Goal: Transaction & Acquisition: Purchase product/service

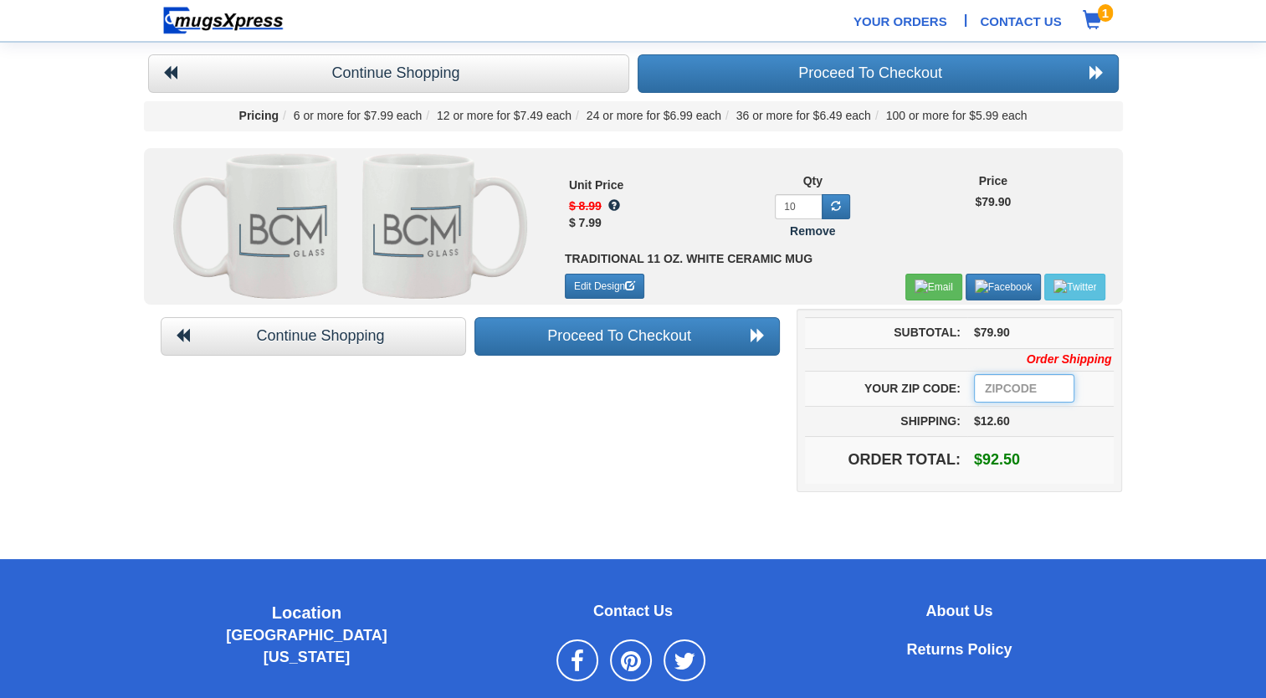
click at [1028, 377] on input "number" at bounding box center [1024, 388] width 100 height 28
type input "23005"
click at [668, 340] on link "Proceed To Checkout" at bounding box center [626, 336] width 305 height 38
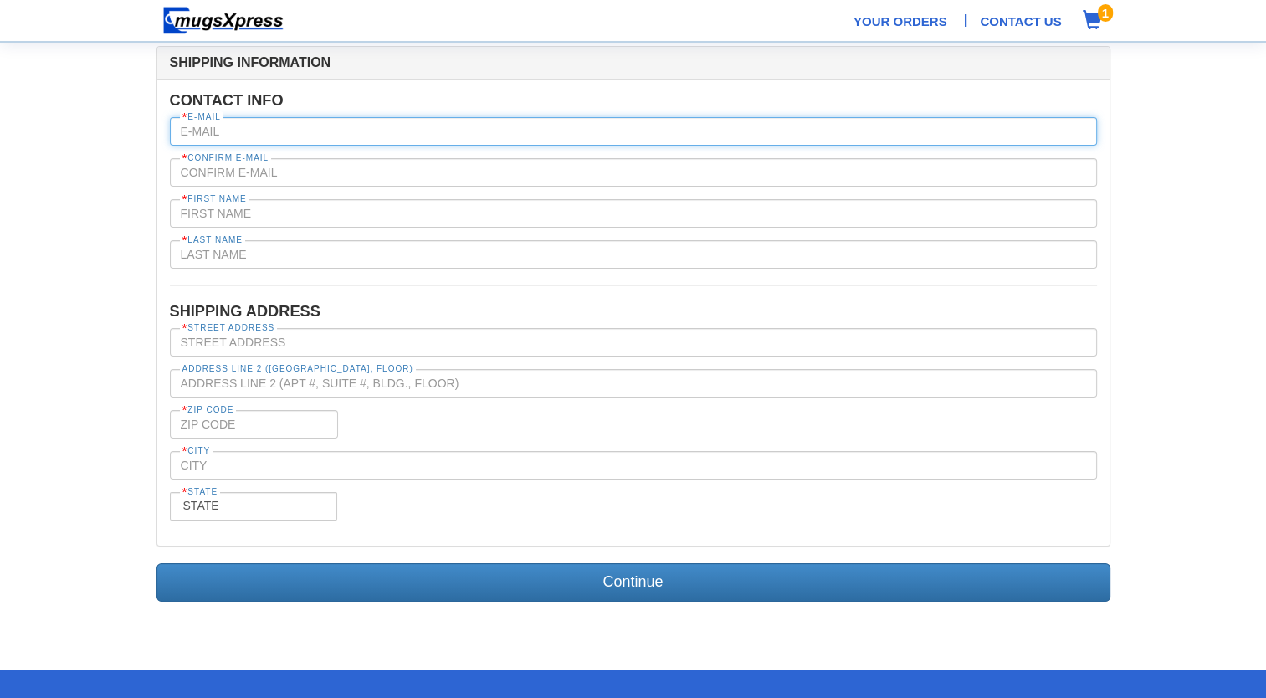
click at [201, 135] on input "text" at bounding box center [633, 131] width 927 height 28
type input "smills@bcmglassco.com"
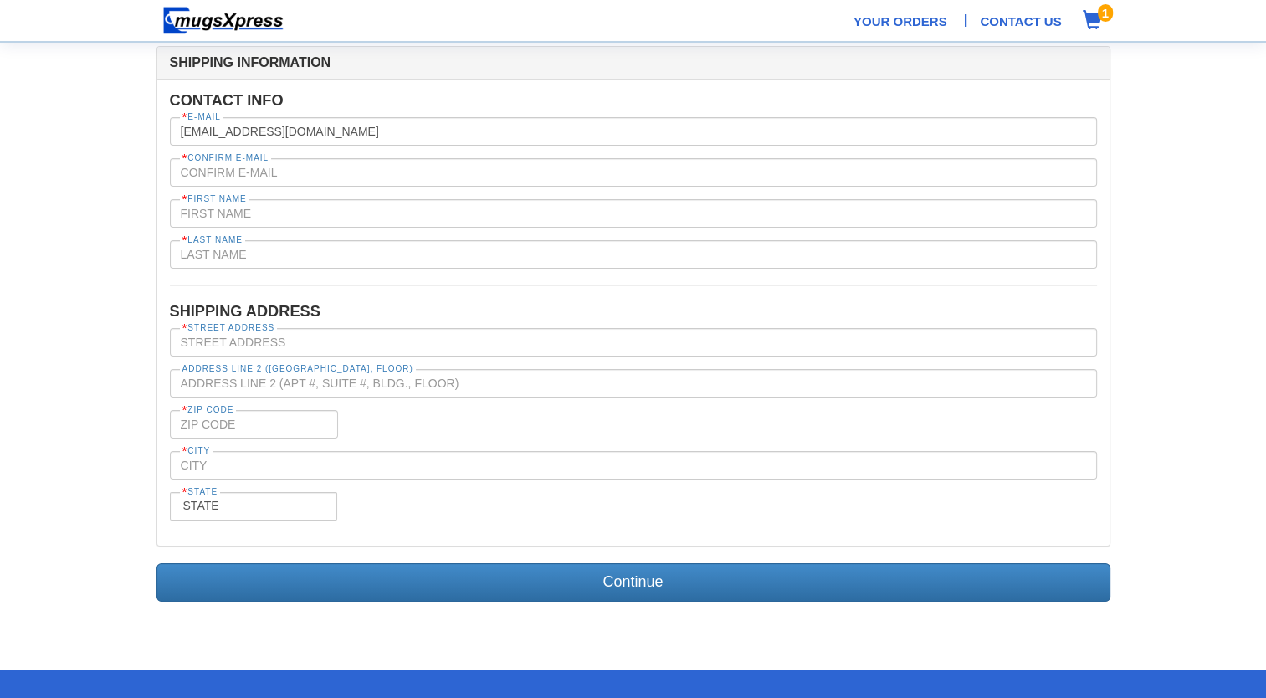
type input "smills@bcmglassco.com"
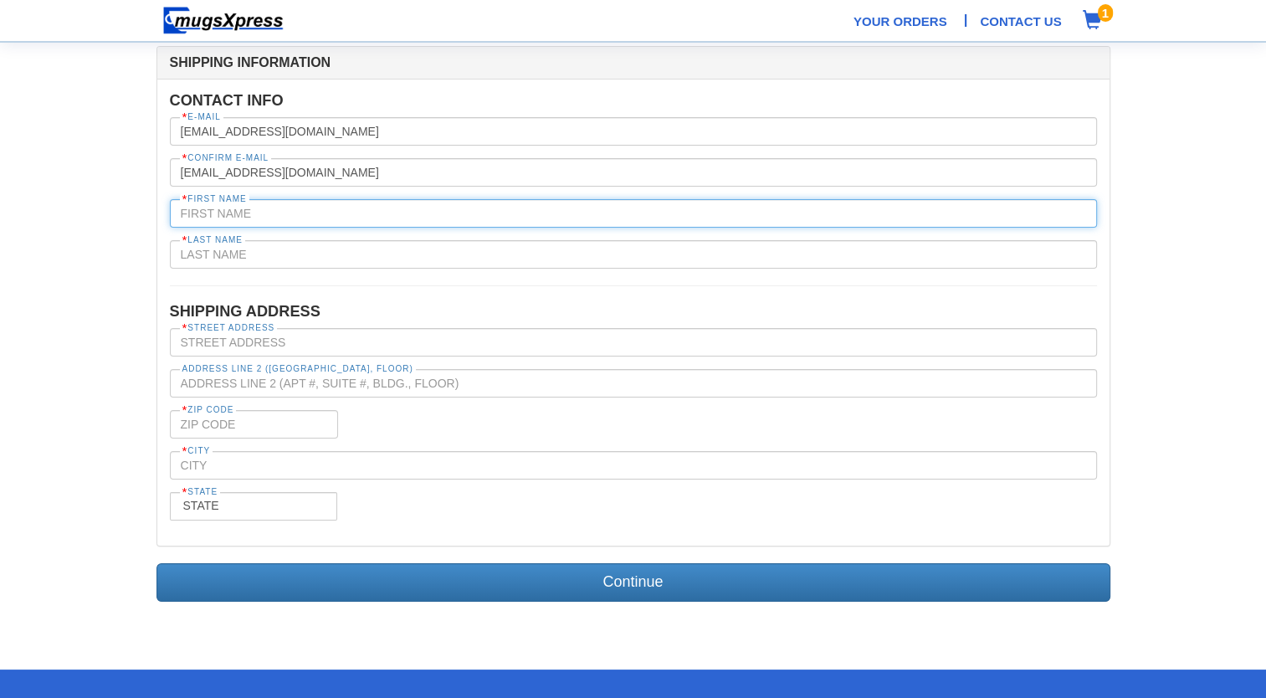
click at [241, 206] on input "text" at bounding box center [633, 213] width 927 height 28
type input "Samantha"
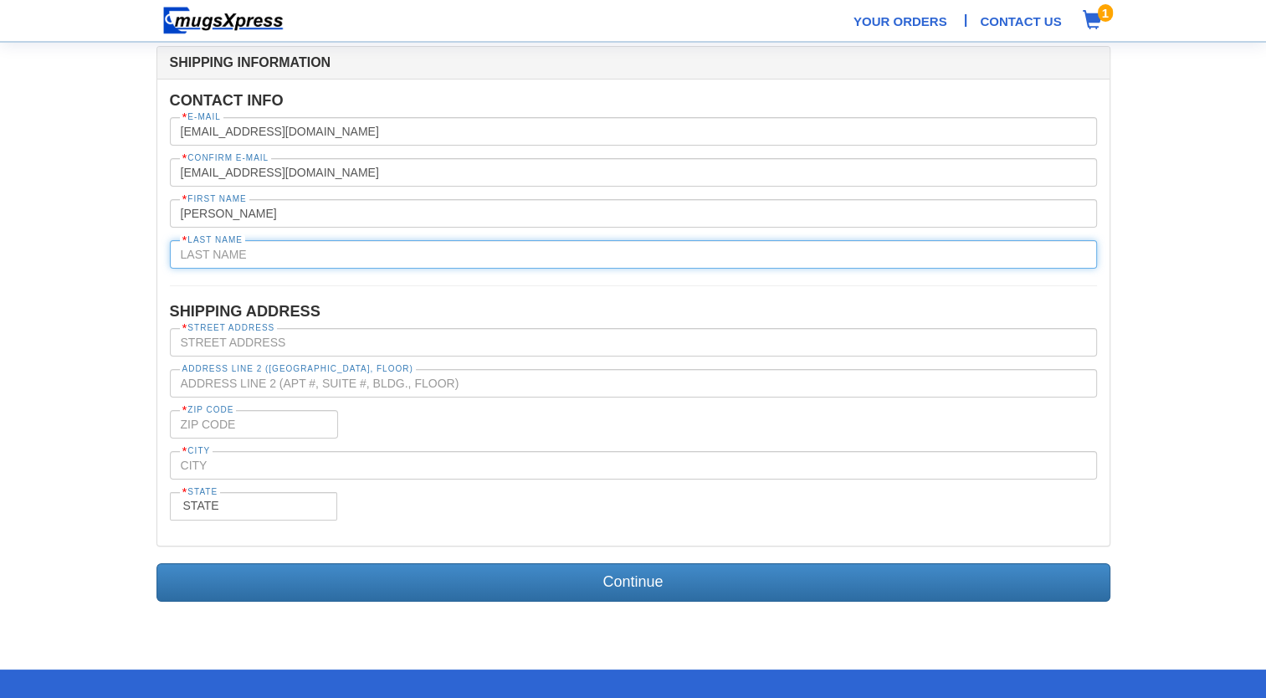
type input "Mills"
type input "9988 Lickinghole Road Ashland Virginia 23005 United States"
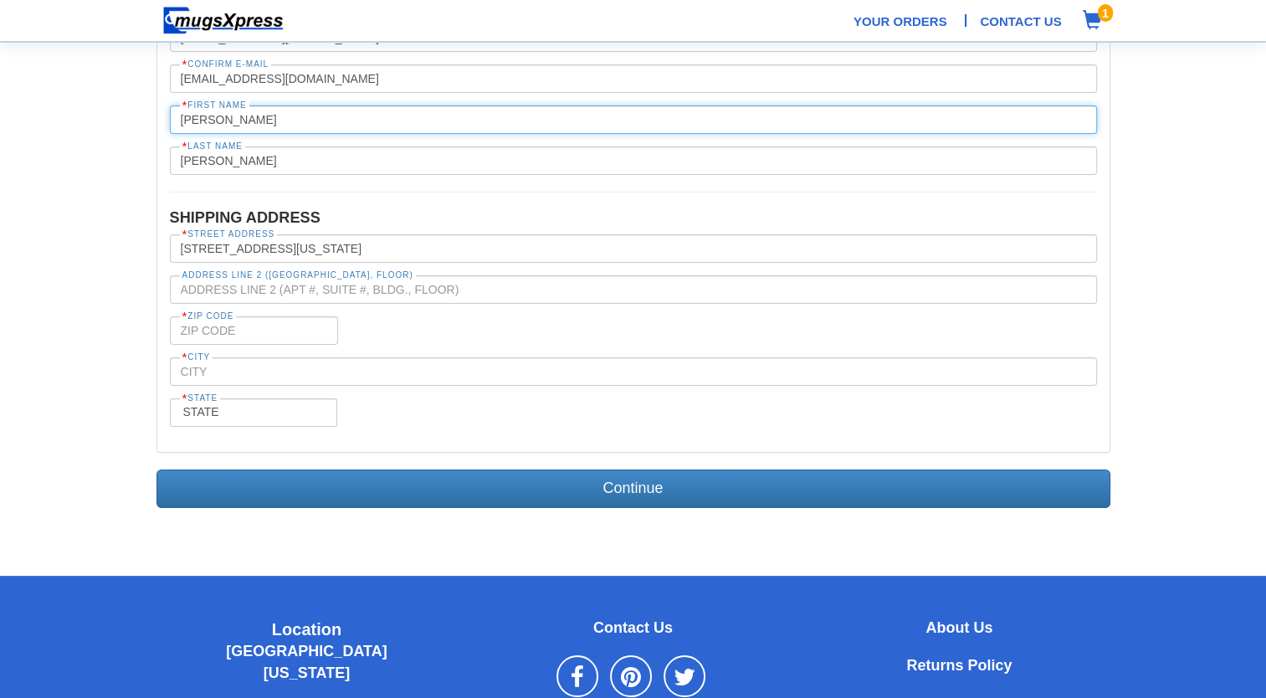
scroll to position [94, 0]
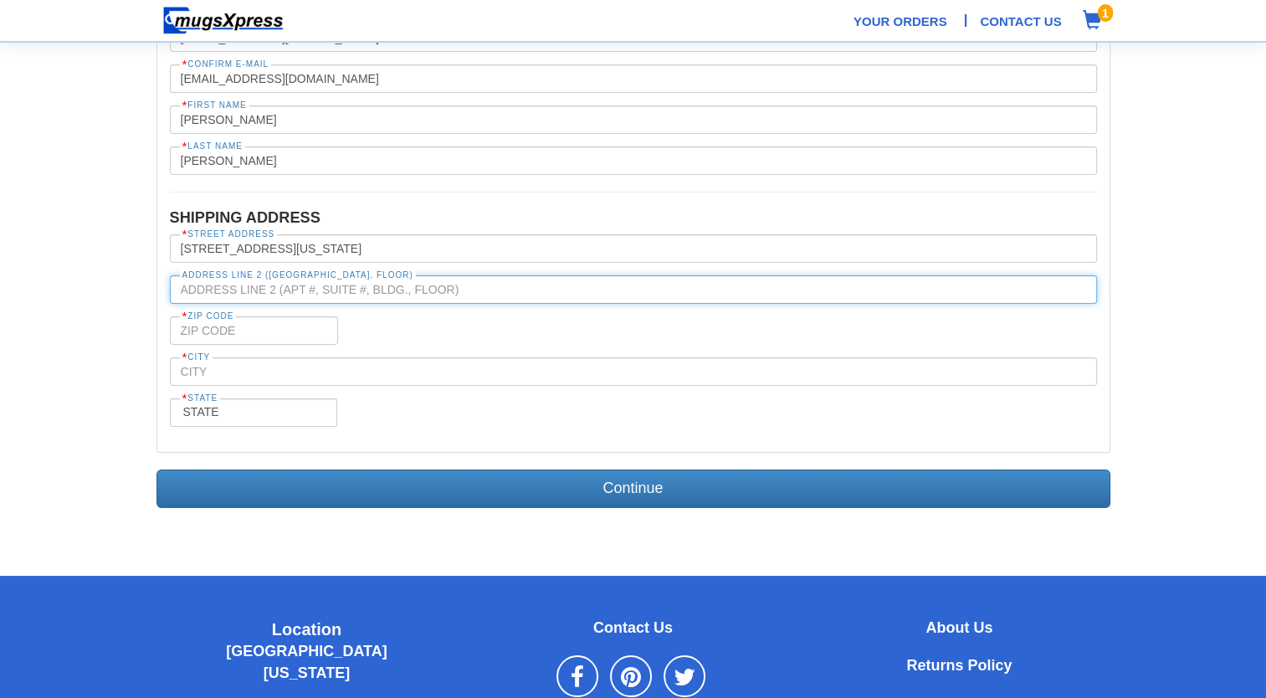
click at [251, 290] on input "text" at bounding box center [633, 289] width 927 height 28
type input "SUITE 2"
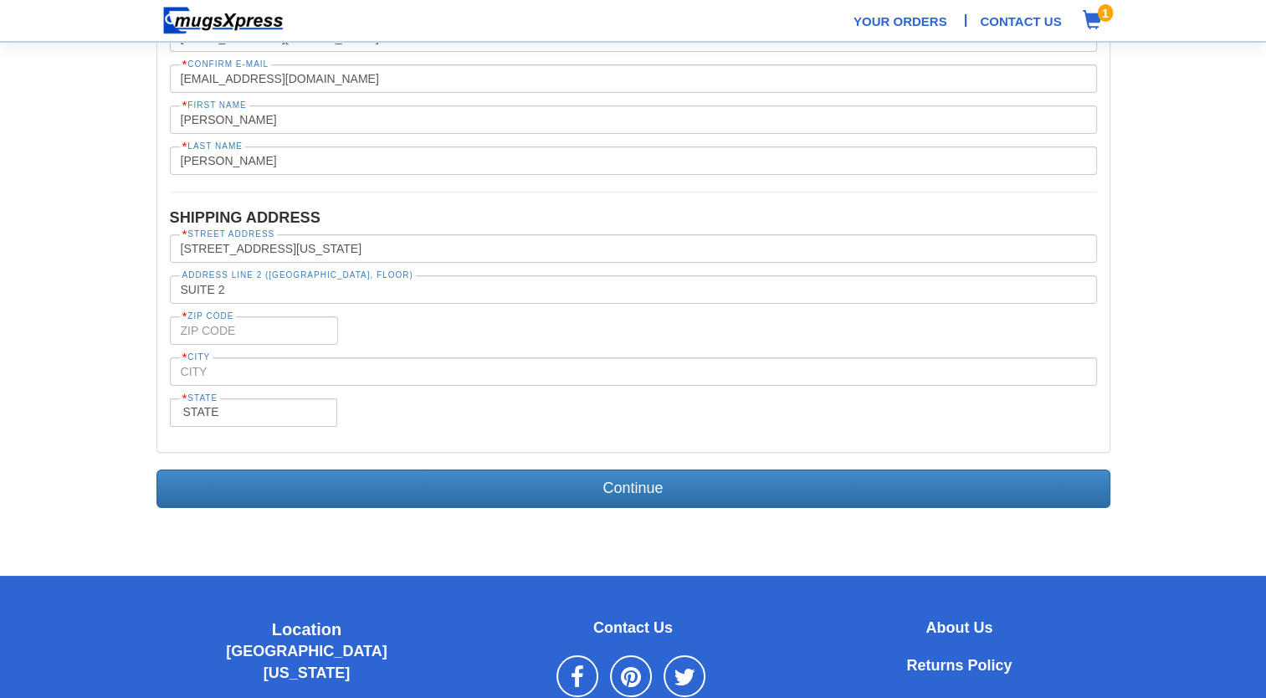
type input "Ashland"
select select "VA"
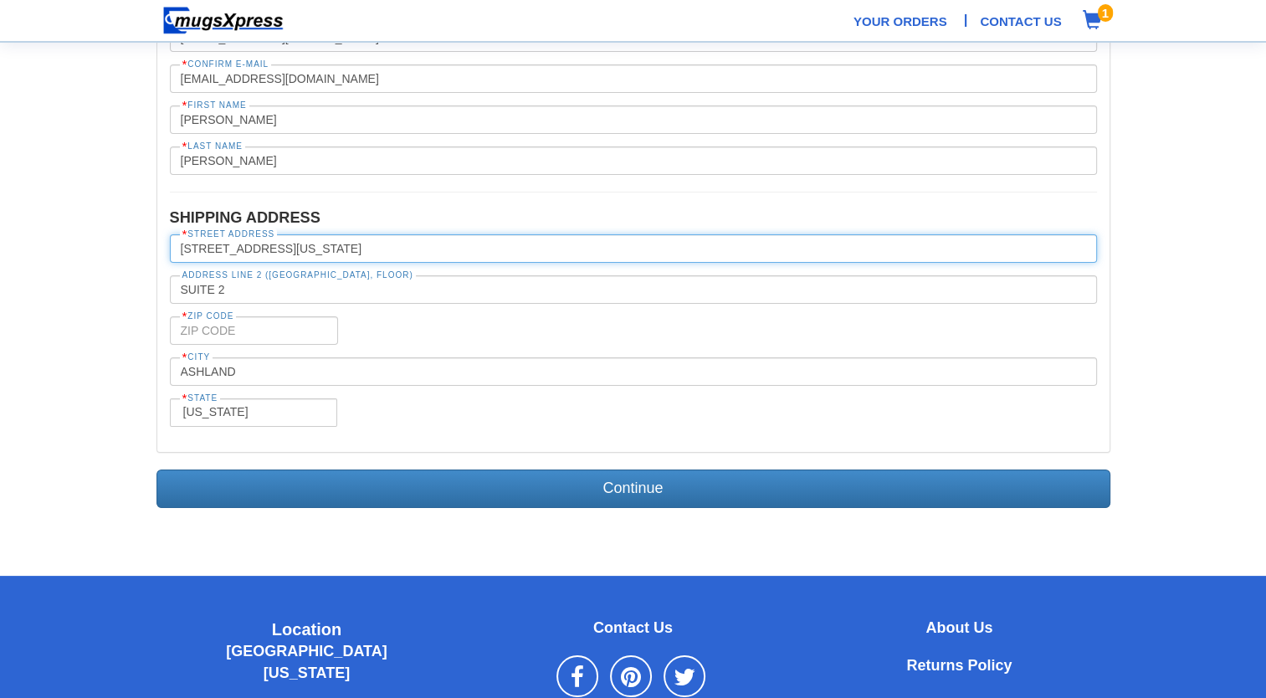
drag, startPoint x: 328, startPoint y: 245, endPoint x: 616, endPoint y: 243, distance: 287.9
click at [616, 243] on input "9988 Lickinghole Road Ashland Virginia 23005 United States" at bounding box center [633, 248] width 927 height 28
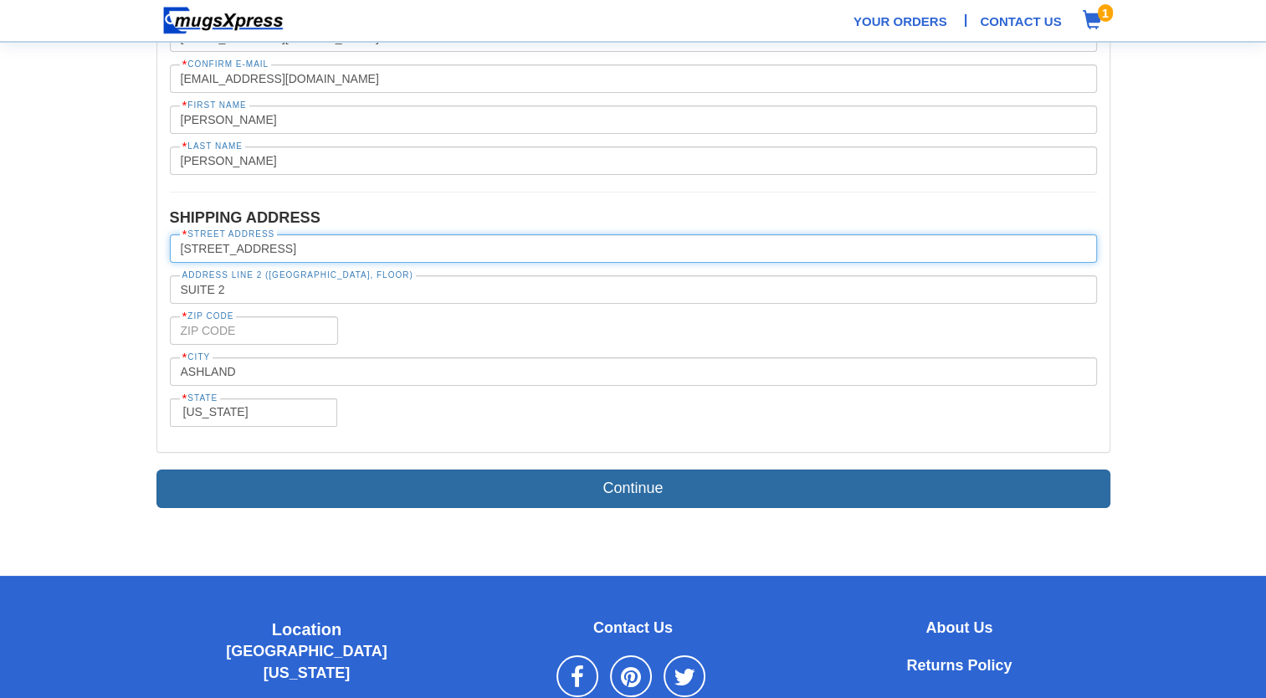
type input "9988 Lickinghole Road"
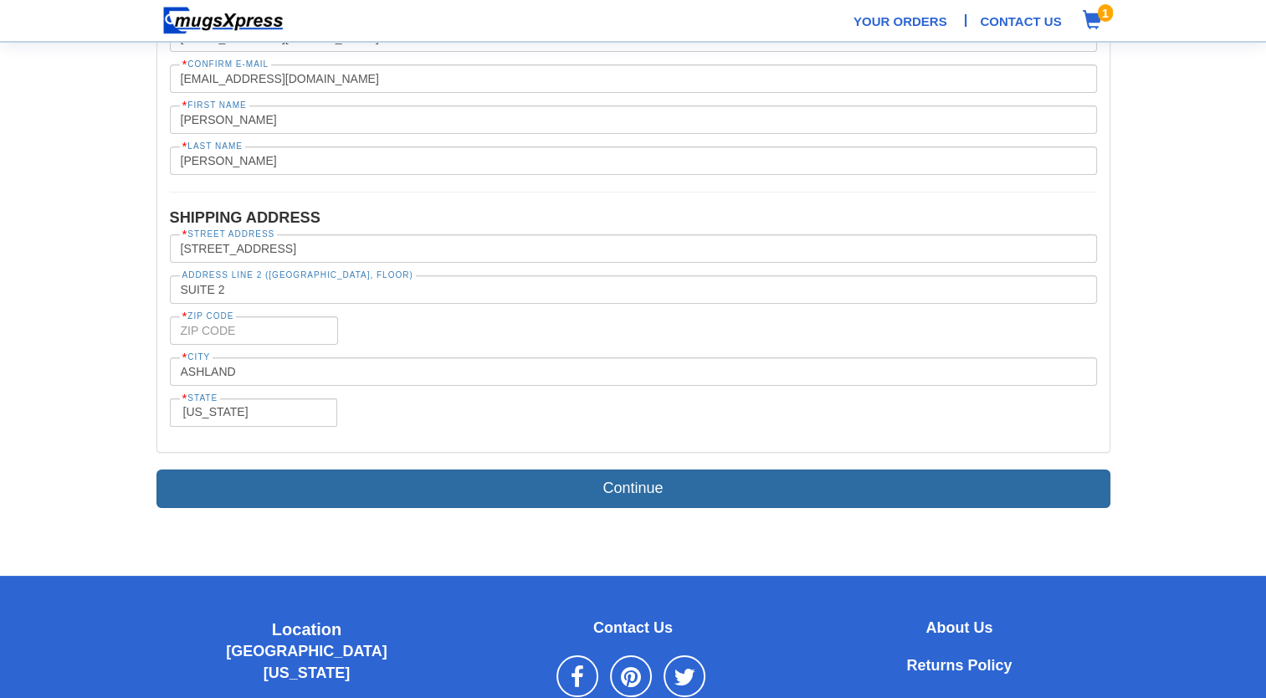
click at [540, 495] on link "Continue" at bounding box center [633, 488] width 954 height 38
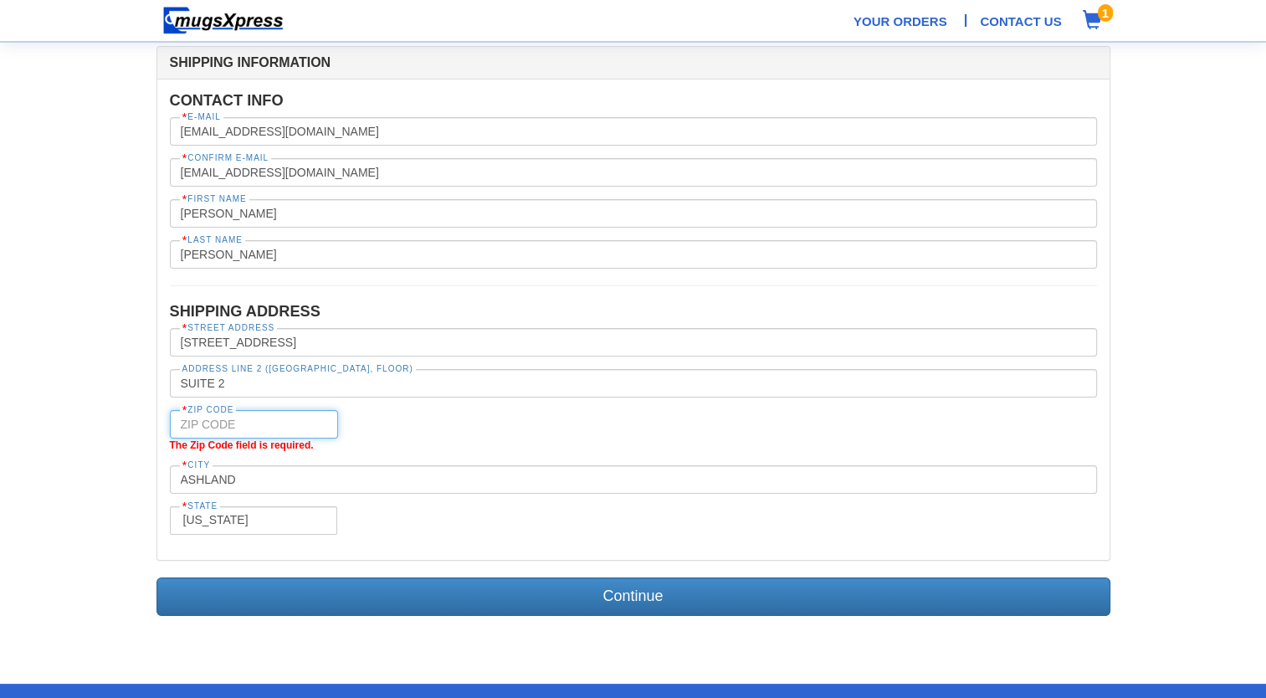
click at [295, 418] on input "tel" at bounding box center [254, 424] width 168 height 28
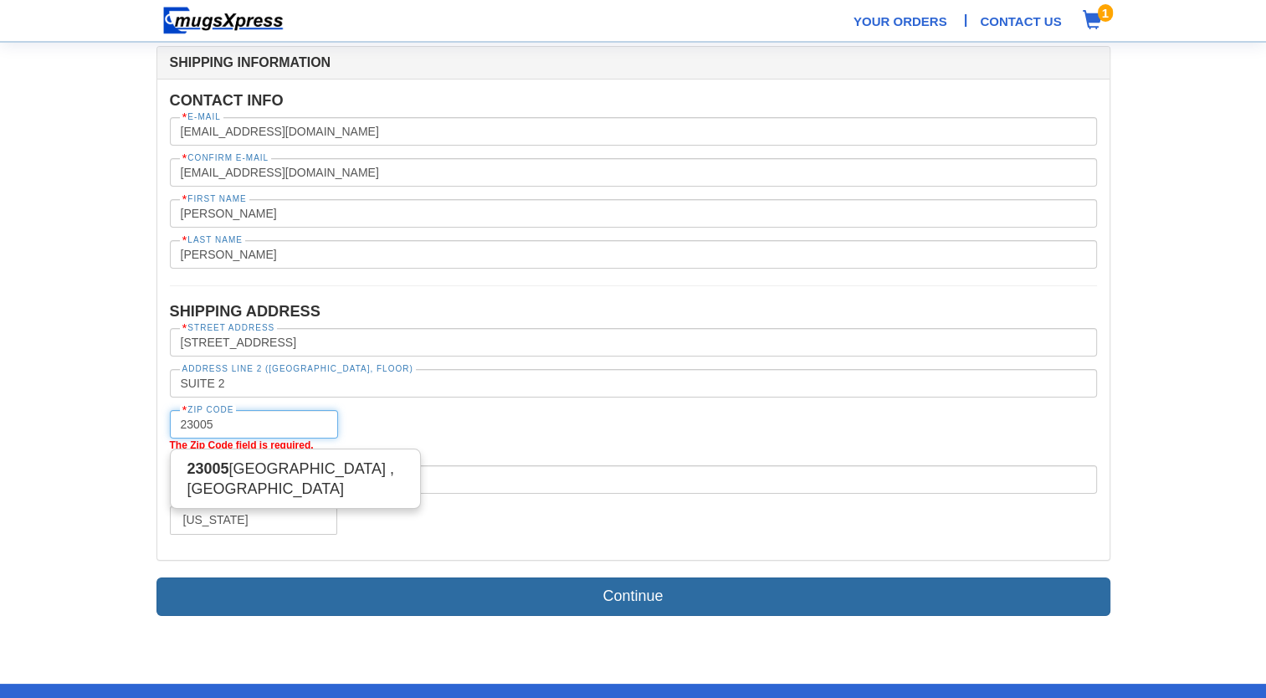
type input "23005"
click at [258, 582] on link "Continue" at bounding box center [633, 596] width 954 height 38
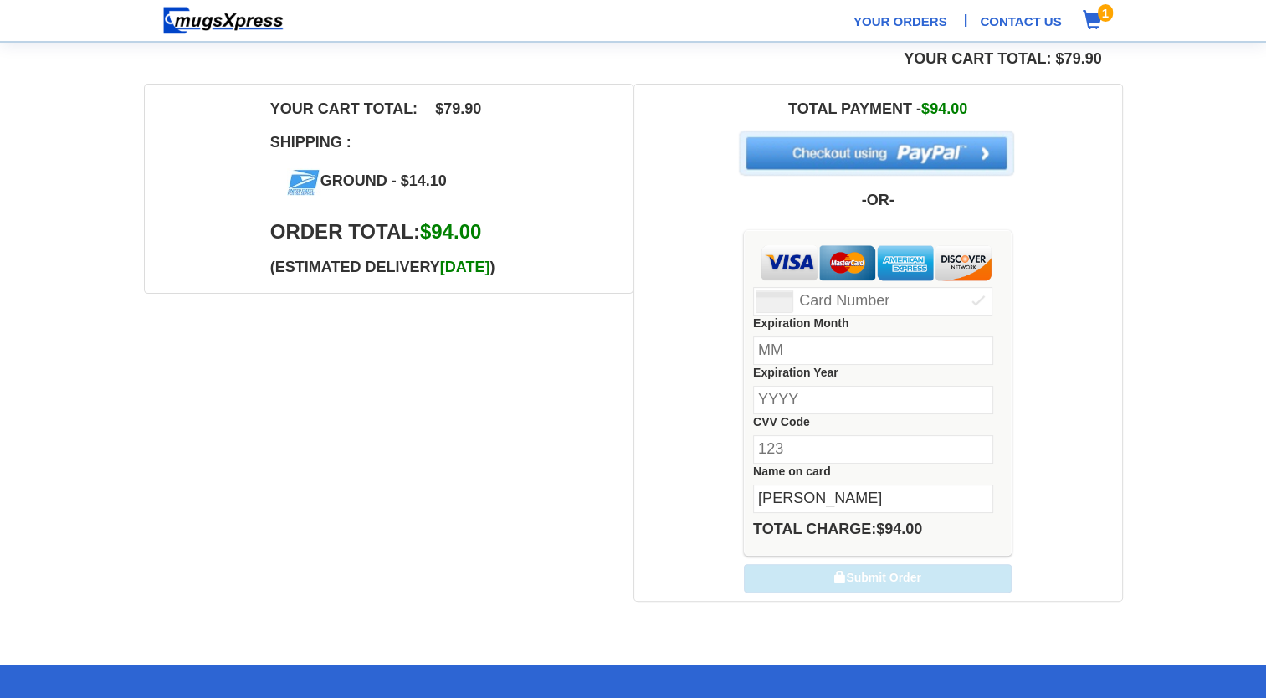
scroll to position [415, 0]
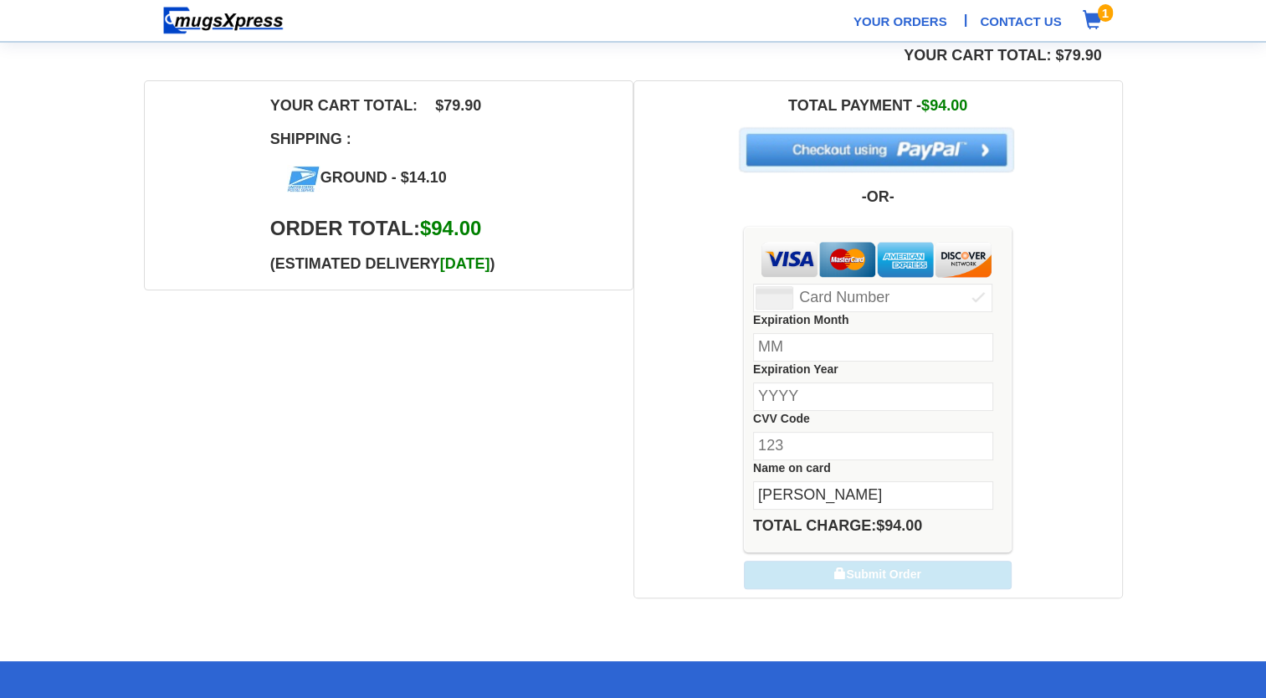
drag, startPoint x: 931, startPoint y: 484, endPoint x: 537, endPoint y: 468, distance: 393.6
click at [537, 468] on div "Your Cart Total: $79.90 Your Cart Total: $79.90 Shipping : Ground - $14.10 Orde…" at bounding box center [633, 314] width 979 height 567
click at [791, 481] on input "J" at bounding box center [873, 495] width 240 height 28
type input "Jo"
type input "[CREDIT_CARD_NUMBER]"
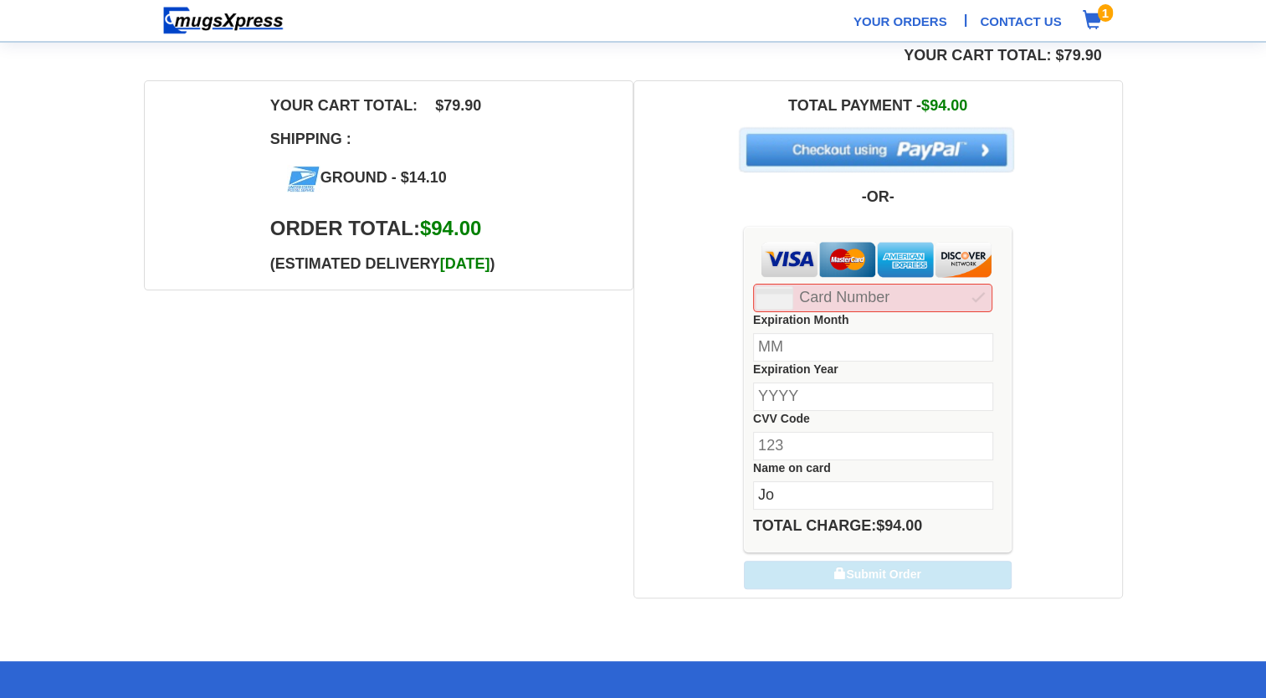
type input "05"
type input "2029"
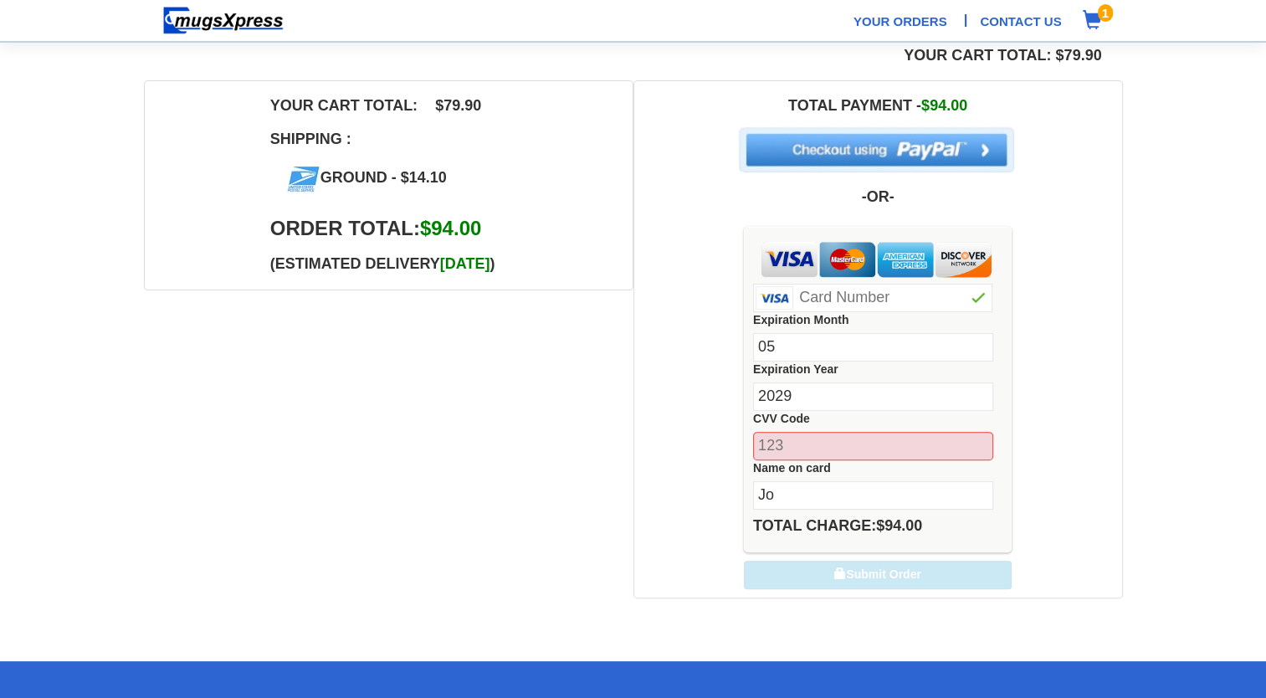
drag, startPoint x: 958, startPoint y: 299, endPoint x: 622, endPoint y: 325, distance: 337.4
click at [622, 325] on div "Your Cart Total: $79.90 Your Cart Total: $79.90 Shipping : Ground - $14.10 Orde…" at bounding box center [633, 314] width 979 height 567
type input "[CREDIT_CARD_NUMBER]"
click at [800, 392] on input "2029" at bounding box center [873, 396] width 240 height 28
type input "2028"
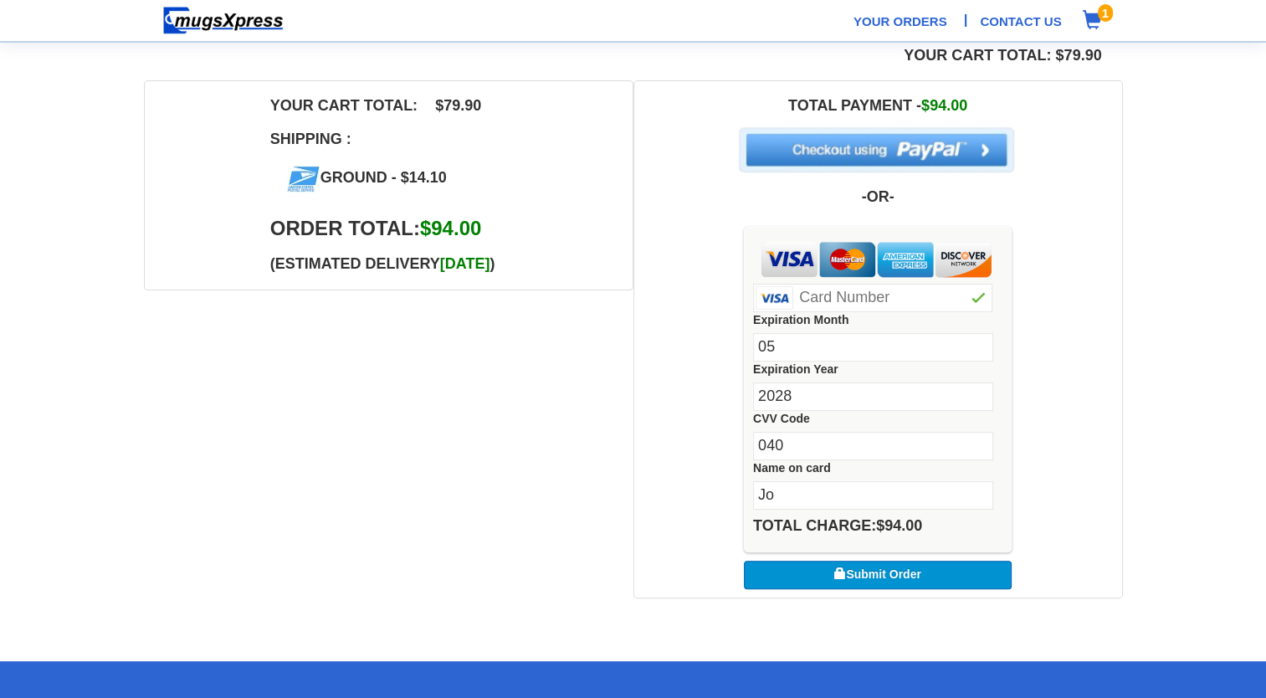
type input "040"
click at [780, 490] on input "Jo" at bounding box center [873, 495] width 240 height 28
type input "[PERSON_NAME]"
click at [755, 567] on button "Submit Order" at bounding box center [878, 575] width 268 height 28
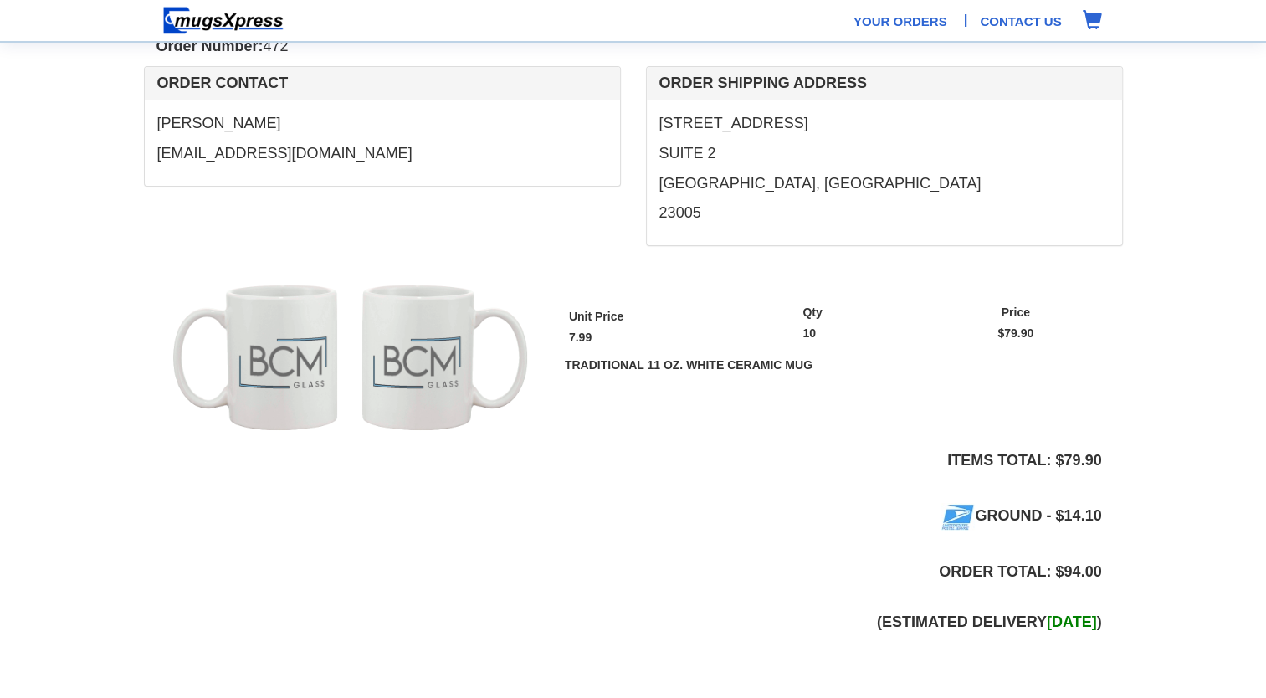
scroll to position [107, 0]
